Goal: Information Seeking & Learning: Learn about a topic

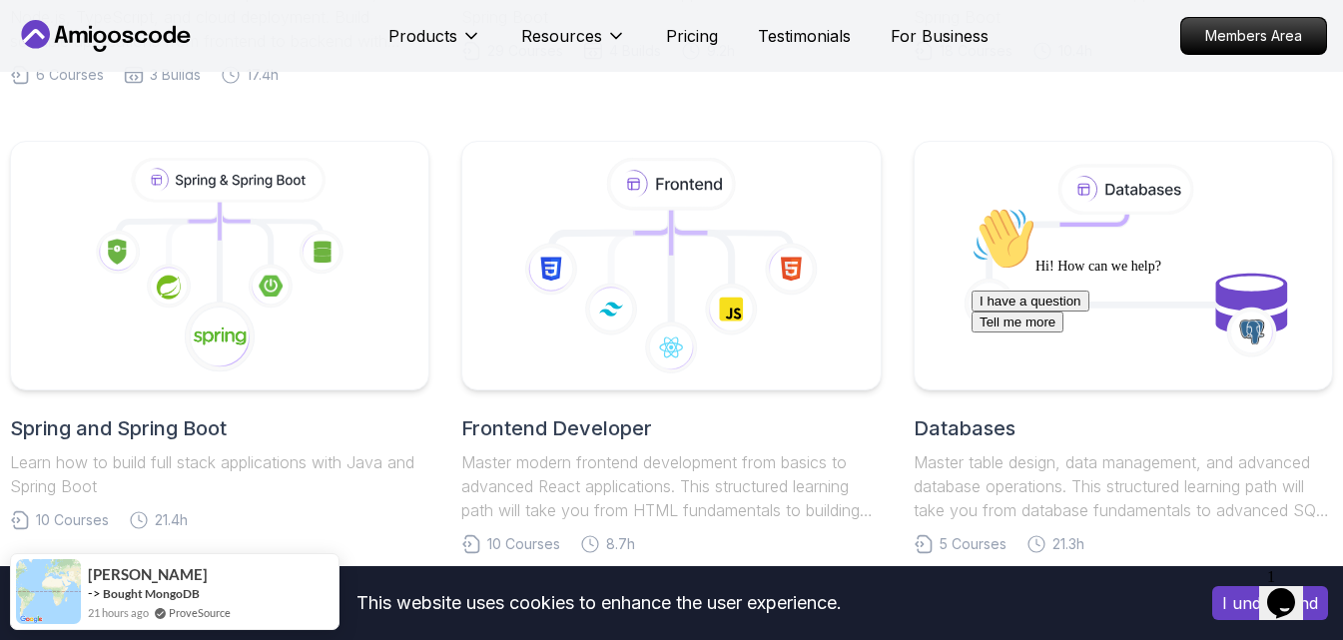
scroll to position [799, 0]
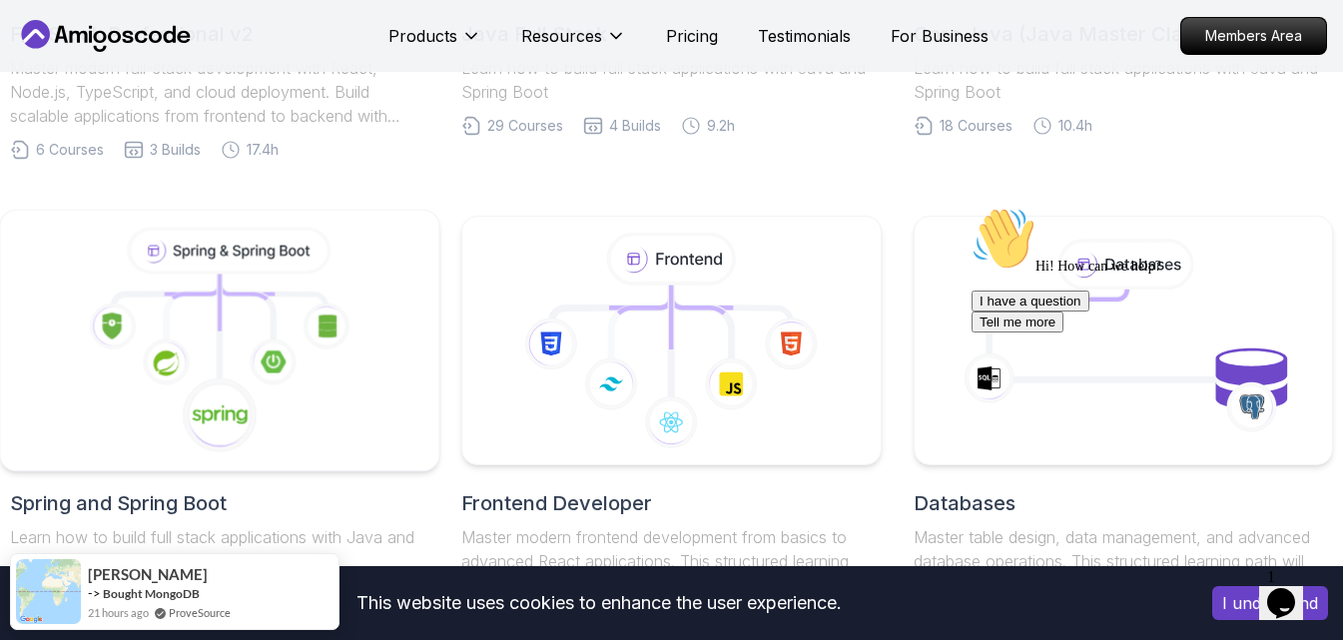
click at [312, 370] on icon at bounding box center [219, 341] width 405 height 227
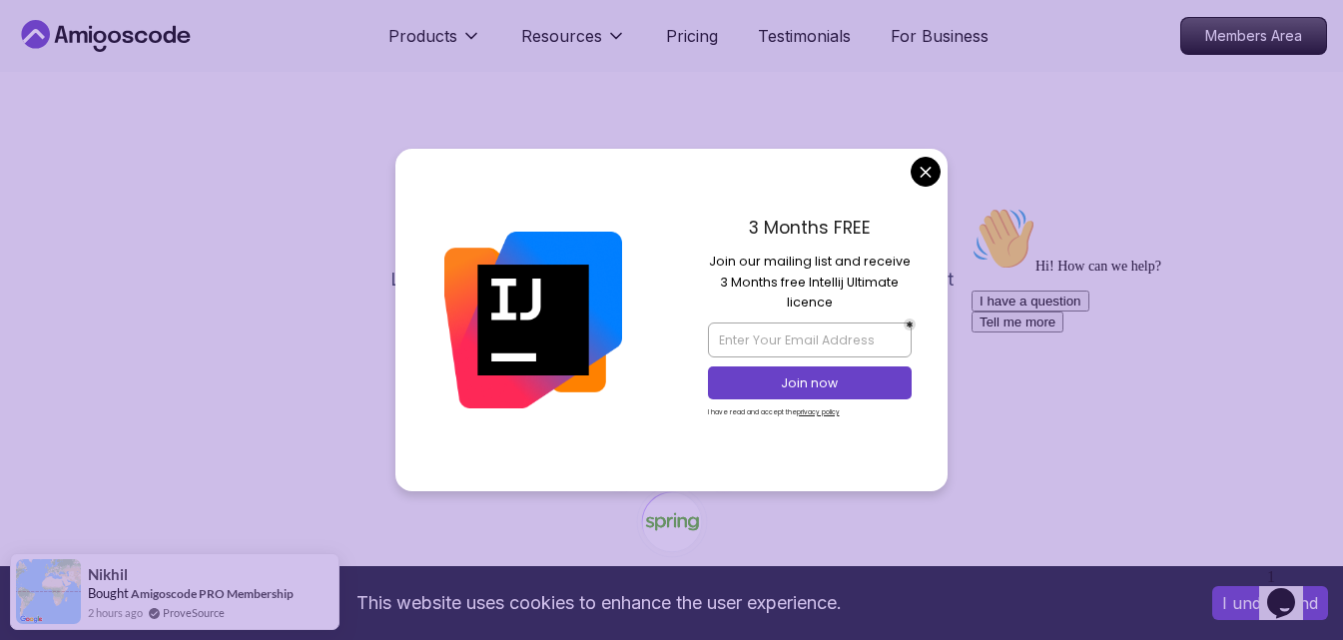
click at [1222, 603] on button "I understand" at bounding box center [1270, 603] width 116 height 34
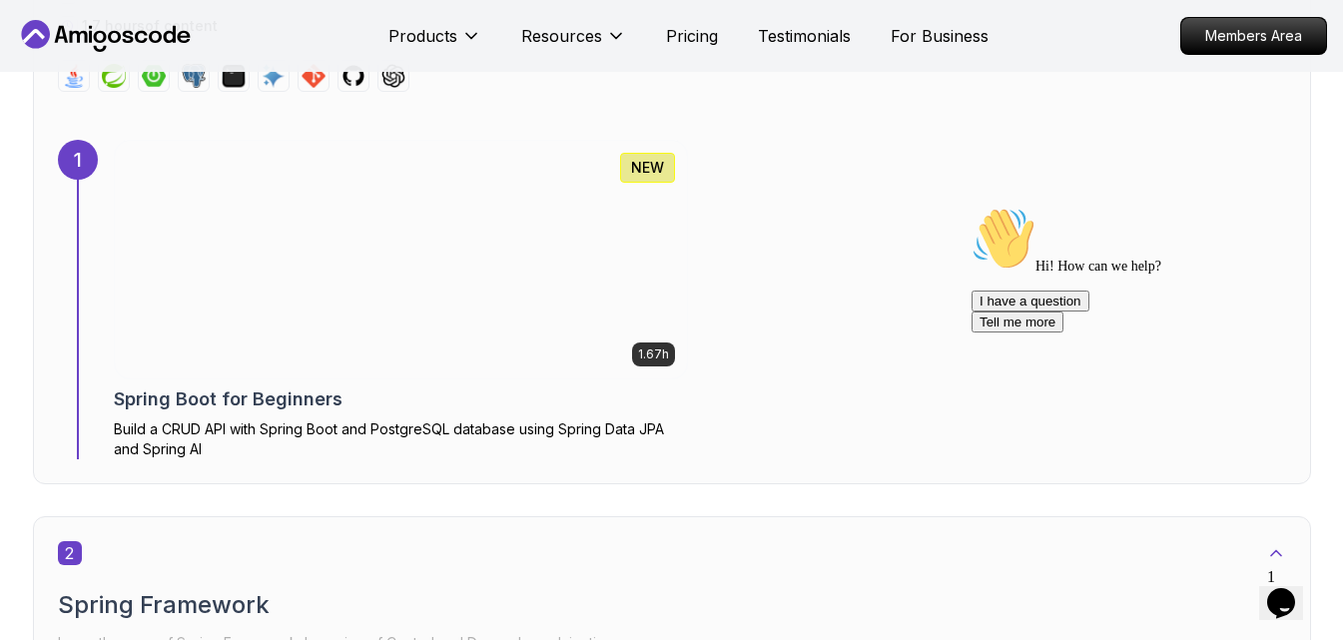
scroll to position [1298, 0]
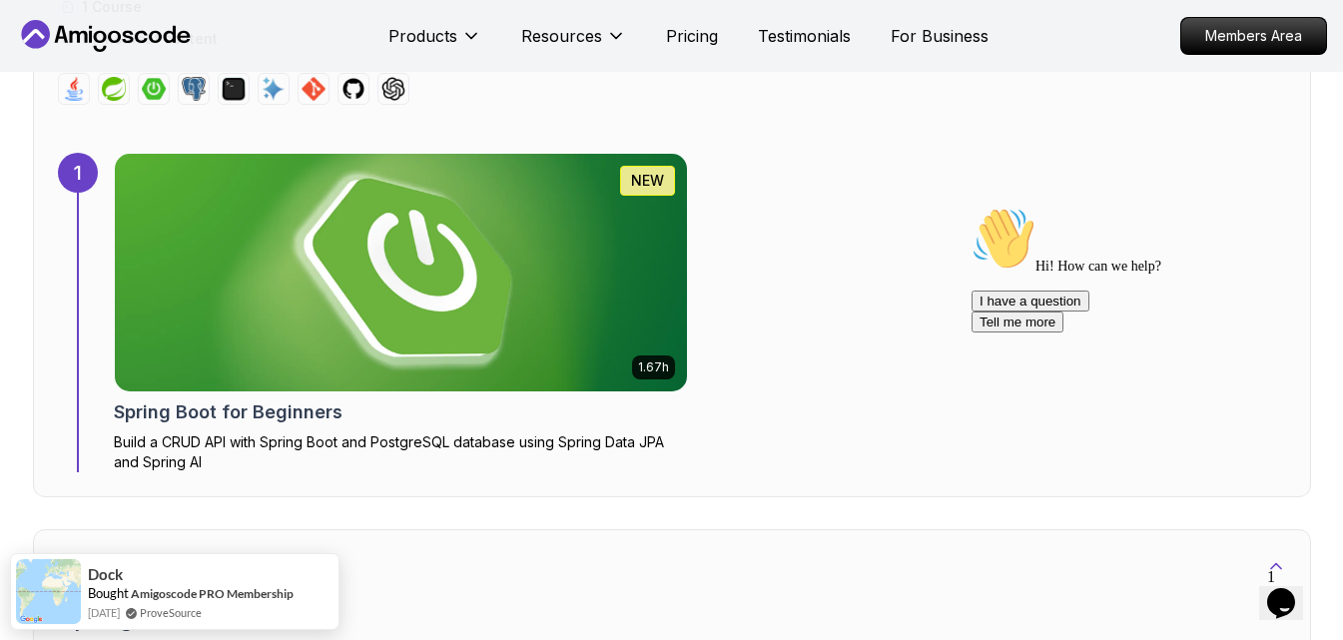
click at [531, 298] on img at bounding box center [400, 273] width 601 height 250
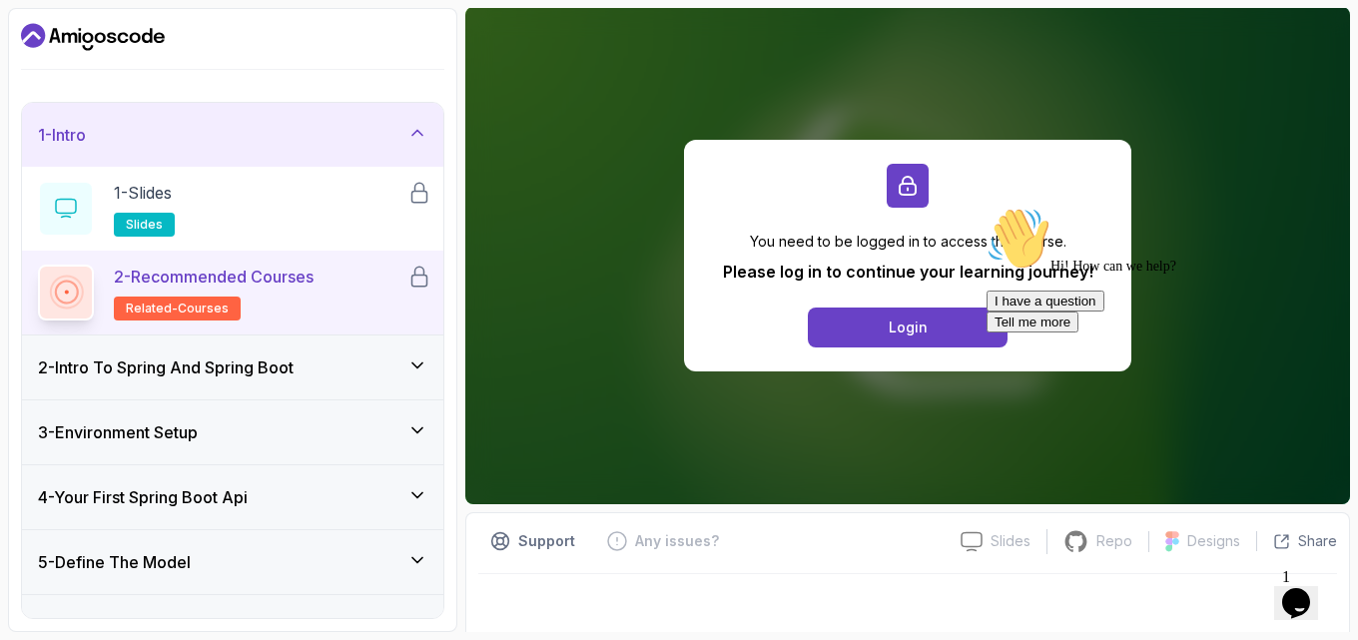
scroll to position [166, 0]
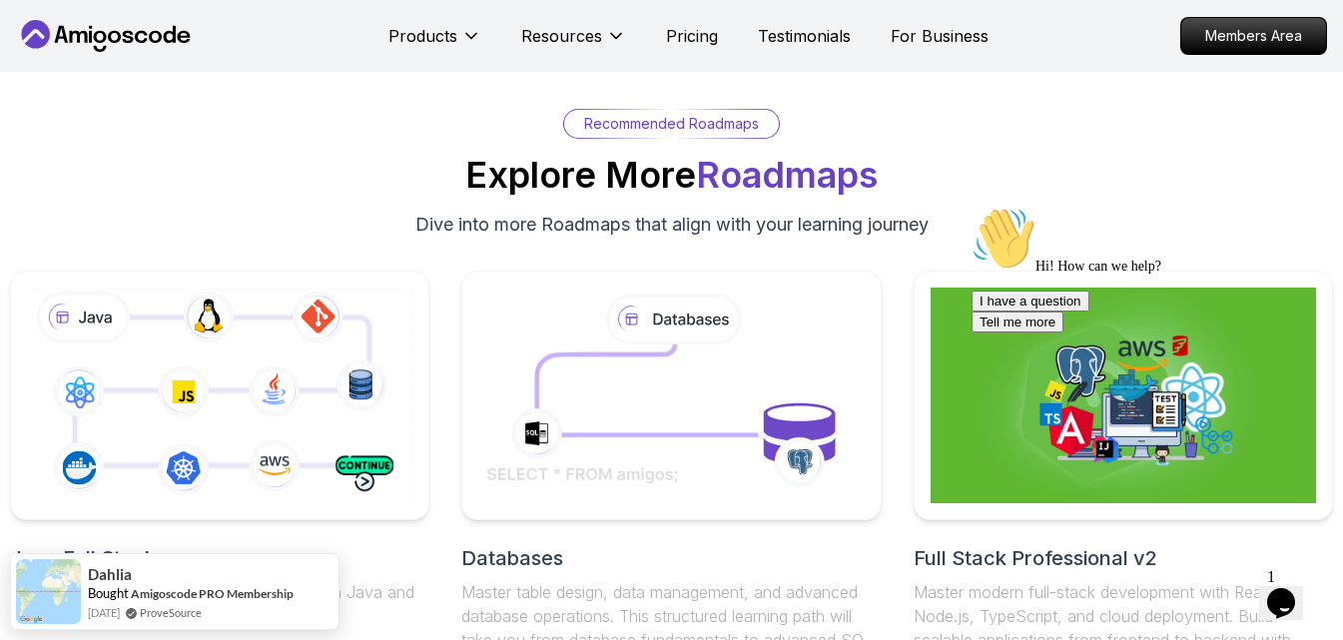
scroll to position [7487, 0]
